Goal: Information Seeking & Learning: Learn about a topic

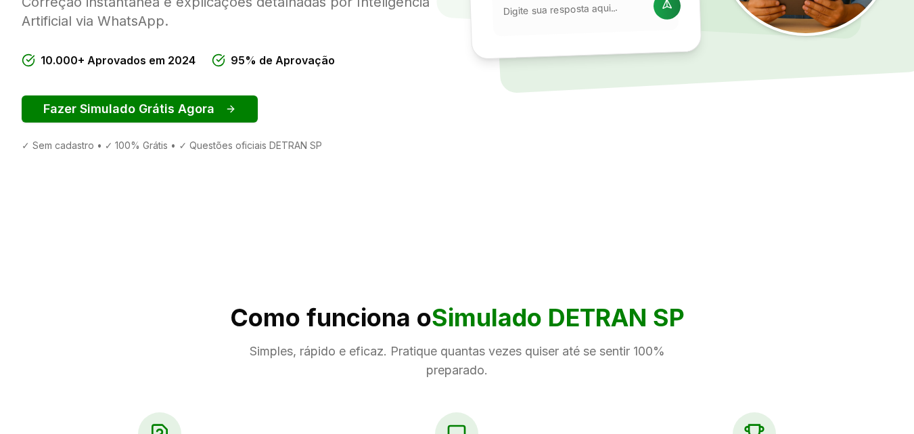
scroll to position [406, 0]
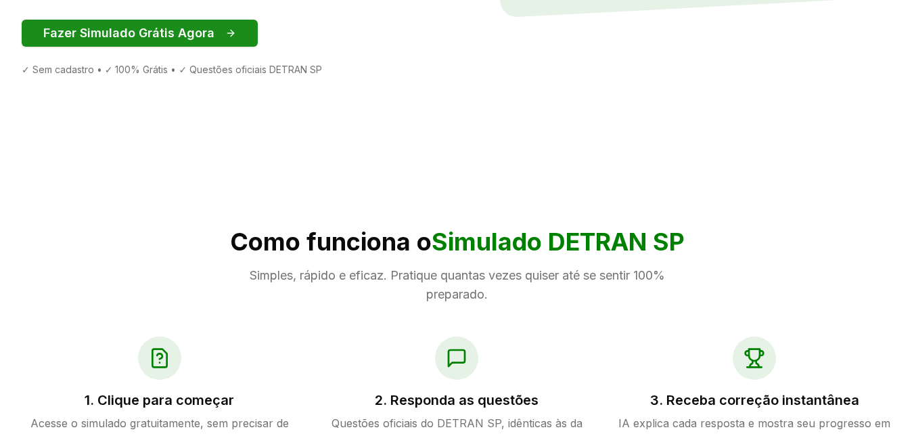
click at [196, 34] on button "Fazer Simulado Grátis Agora" at bounding box center [140, 33] width 236 height 27
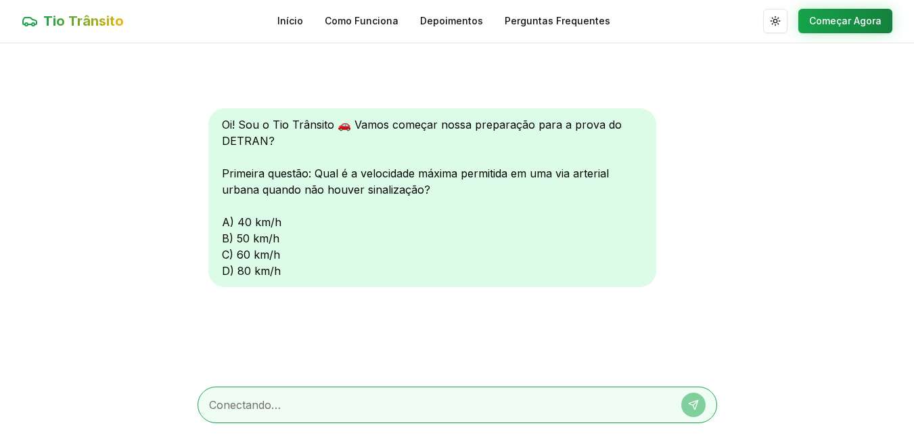
scroll to position [1, 0]
click at [340, 393] on div at bounding box center [458, 404] width 520 height 37
click at [348, 404] on textarea at bounding box center [438, 404] width 459 height 16
type textarea "b"
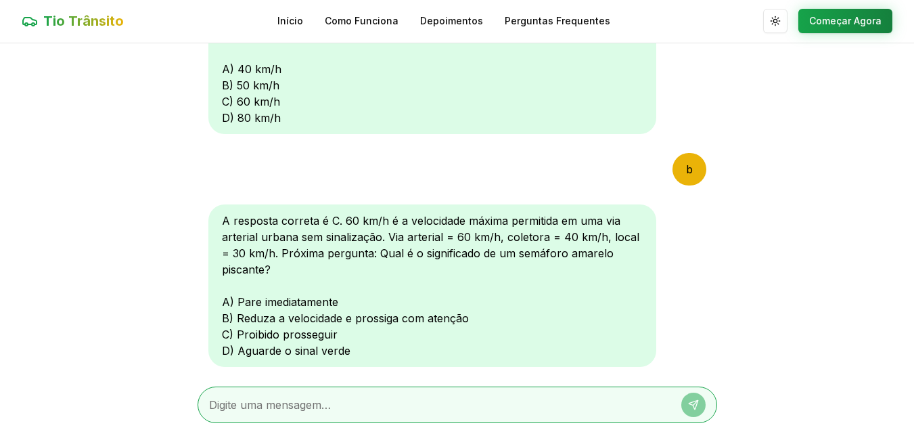
scroll to position [177, 0]
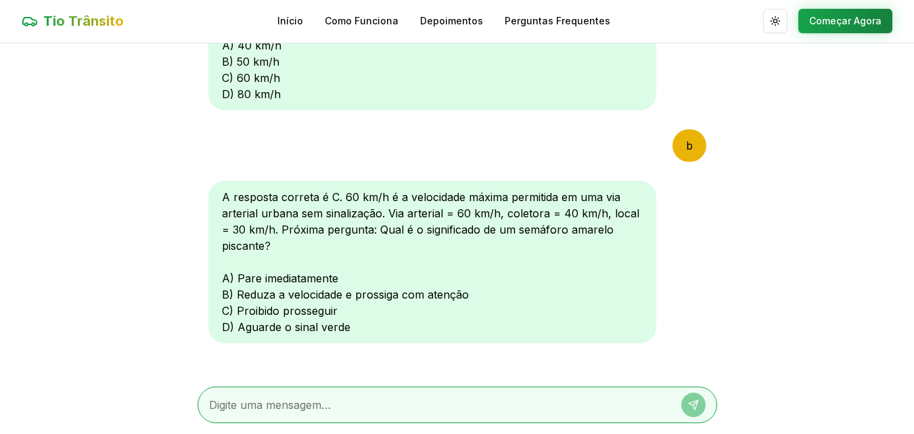
type textarea "d"
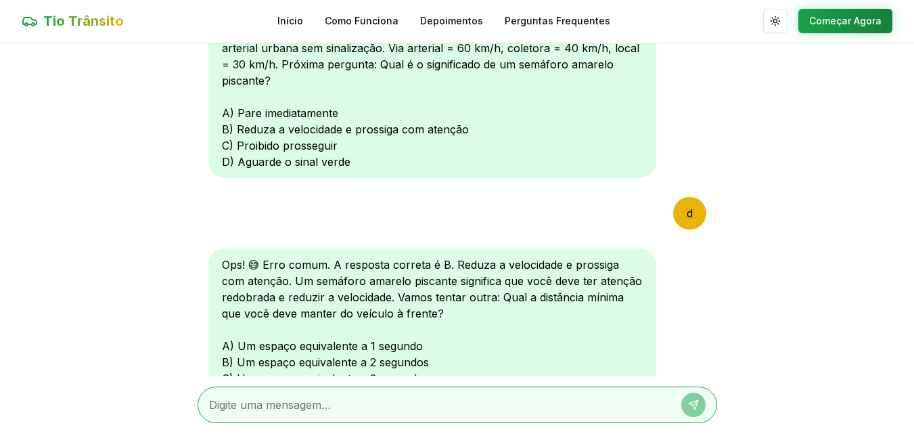
scroll to position [493, 0]
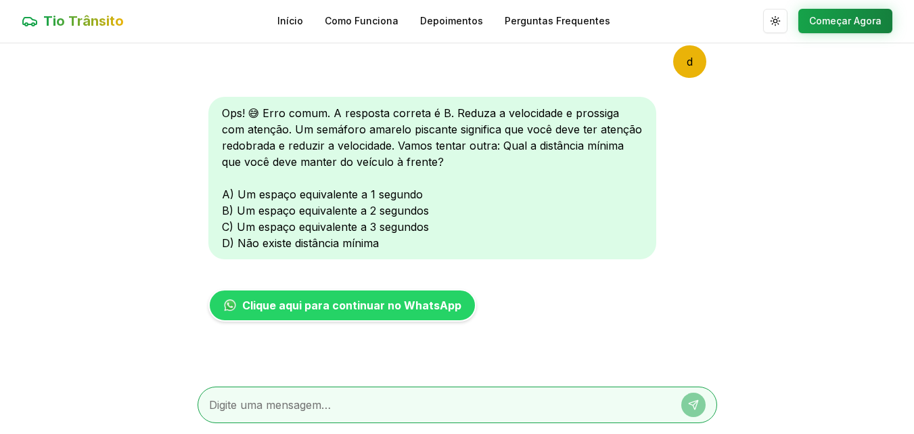
type textarea "b"
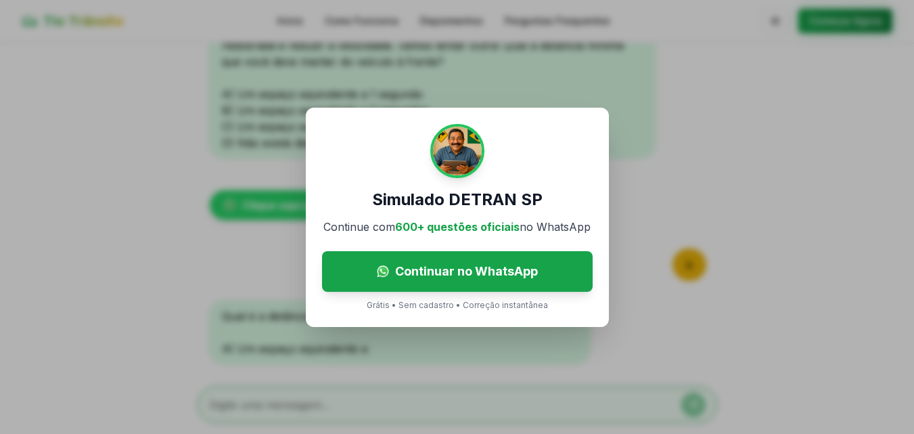
scroll to position [645, 0]
